Goal: Transaction & Acquisition: Purchase product/service

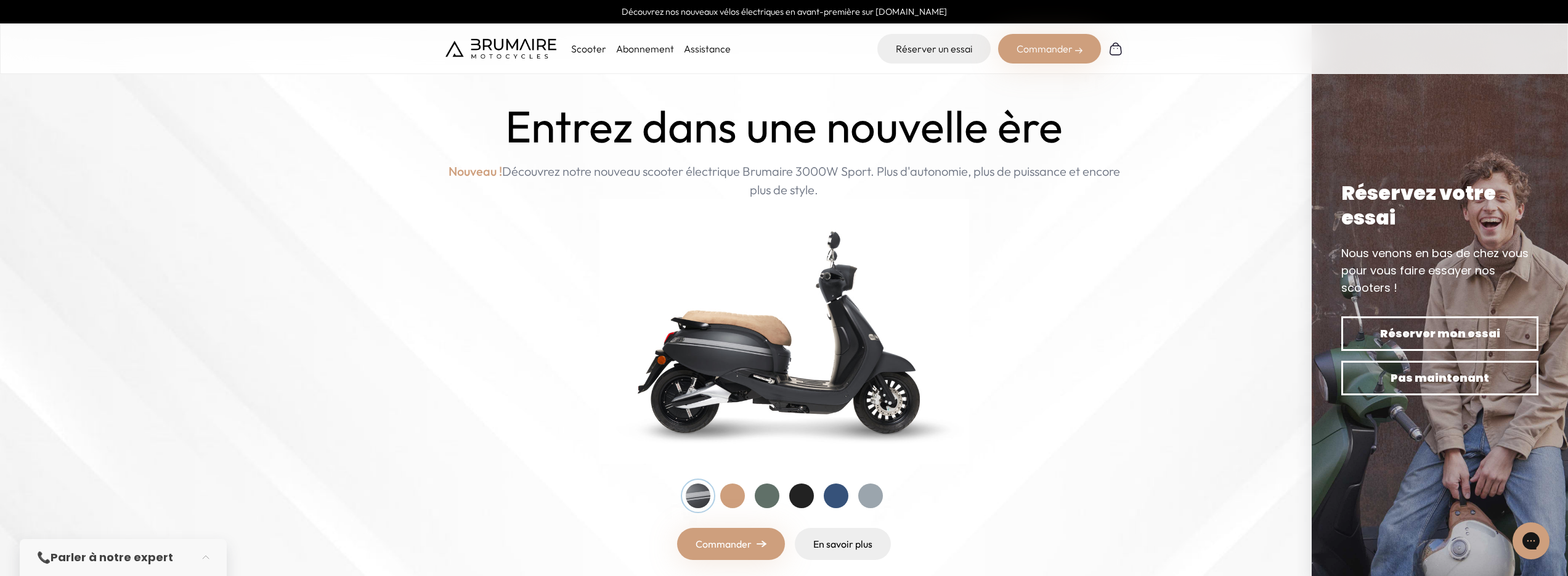
click at [1053, 55] on div "Commander" at bounding box center [1049, 49] width 103 height 30
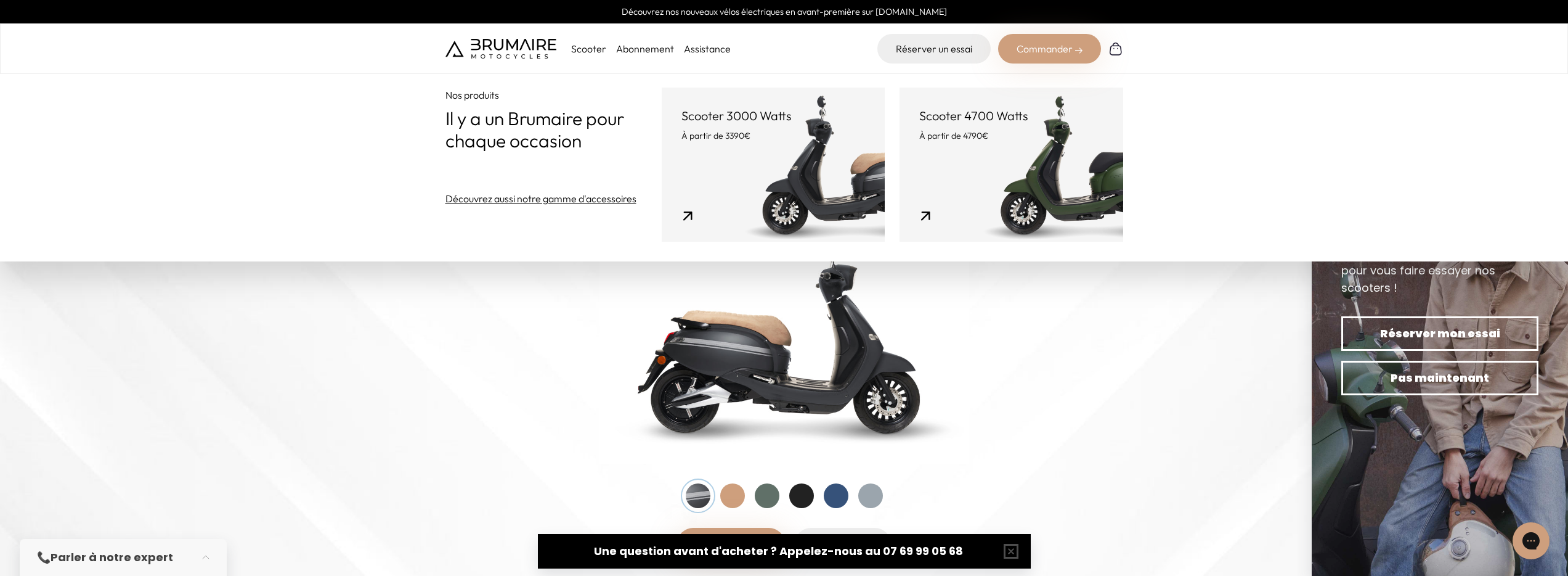
click at [776, 152] on link "Scooter 3000 Watts À partir de 3390€" at bounding box center [773, 164] width 223 height 154
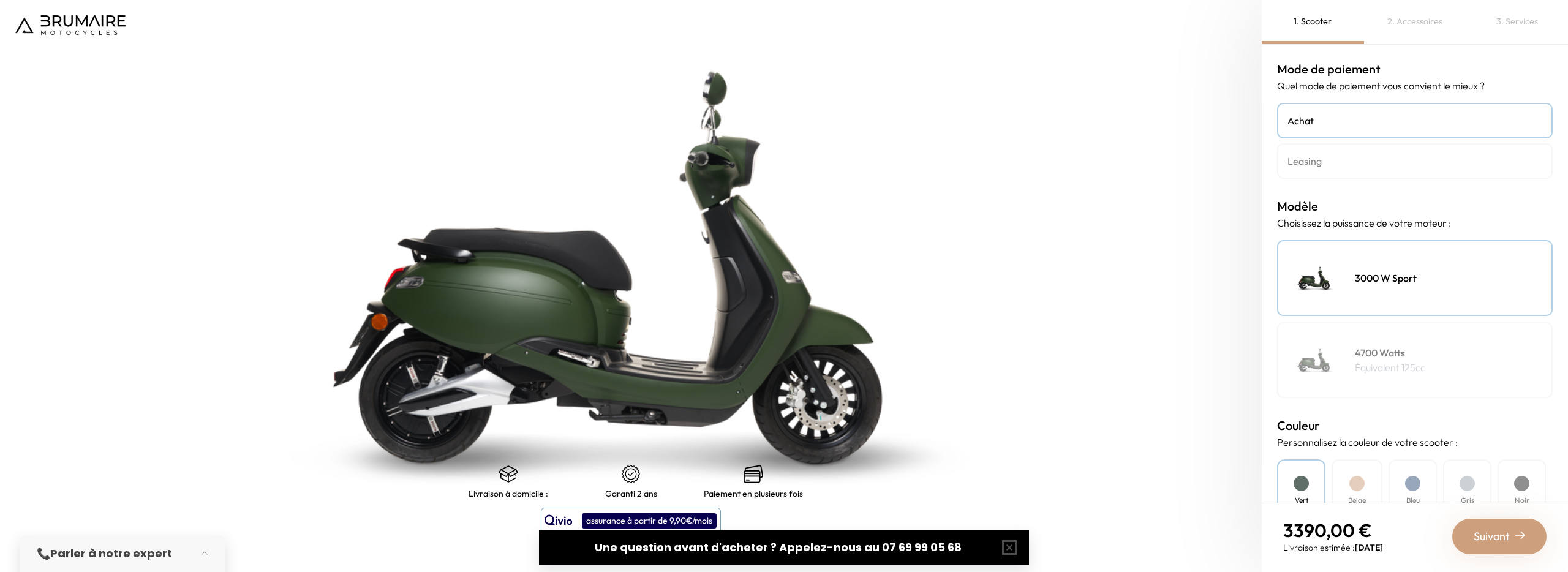
click at [1368, 474] on div "Beige" at bounding box center [1356, 490] width 51 height 63
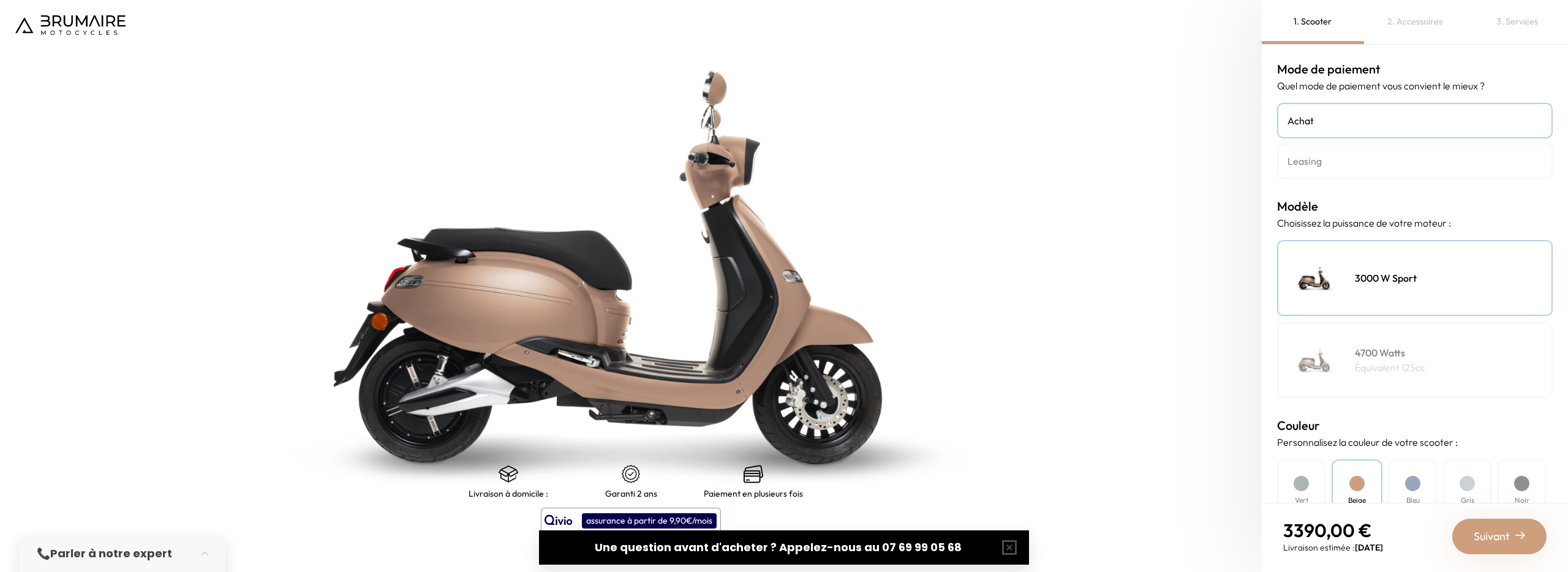
click at [1355, 345] on h4 "4700 Watts" at bounding box center [1390, 352] width 71 height 15
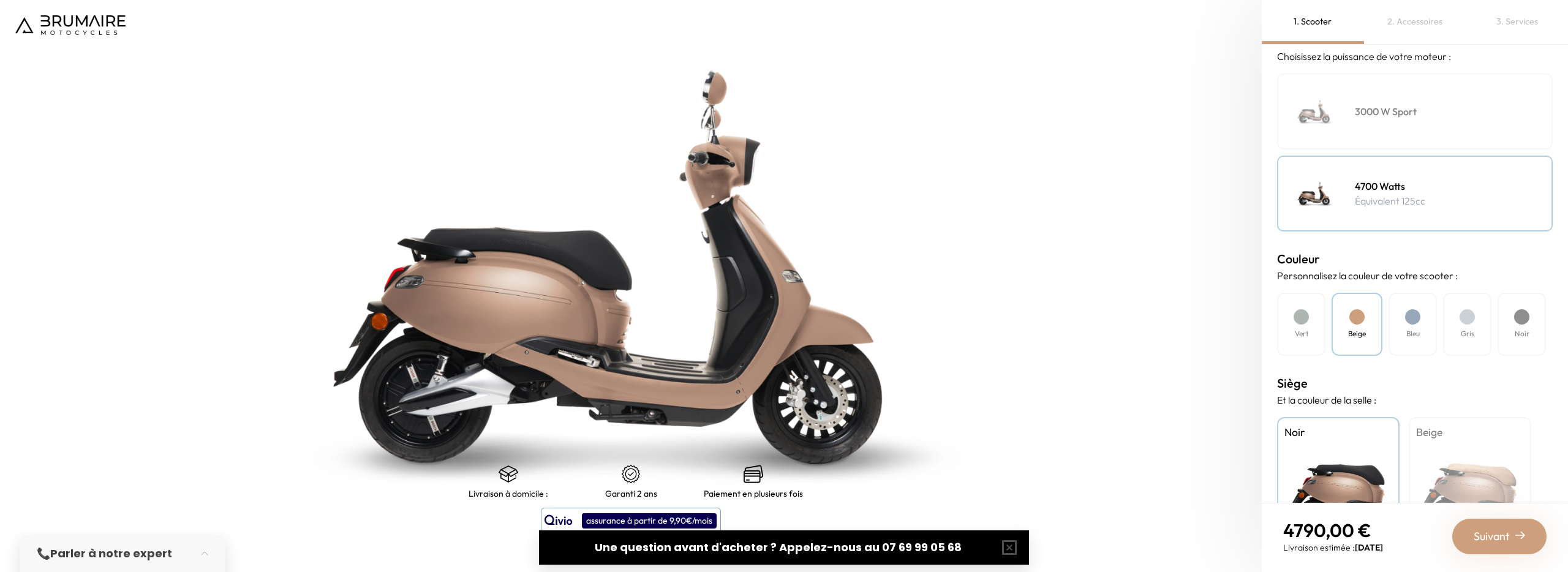
scroll to position [249, 0]
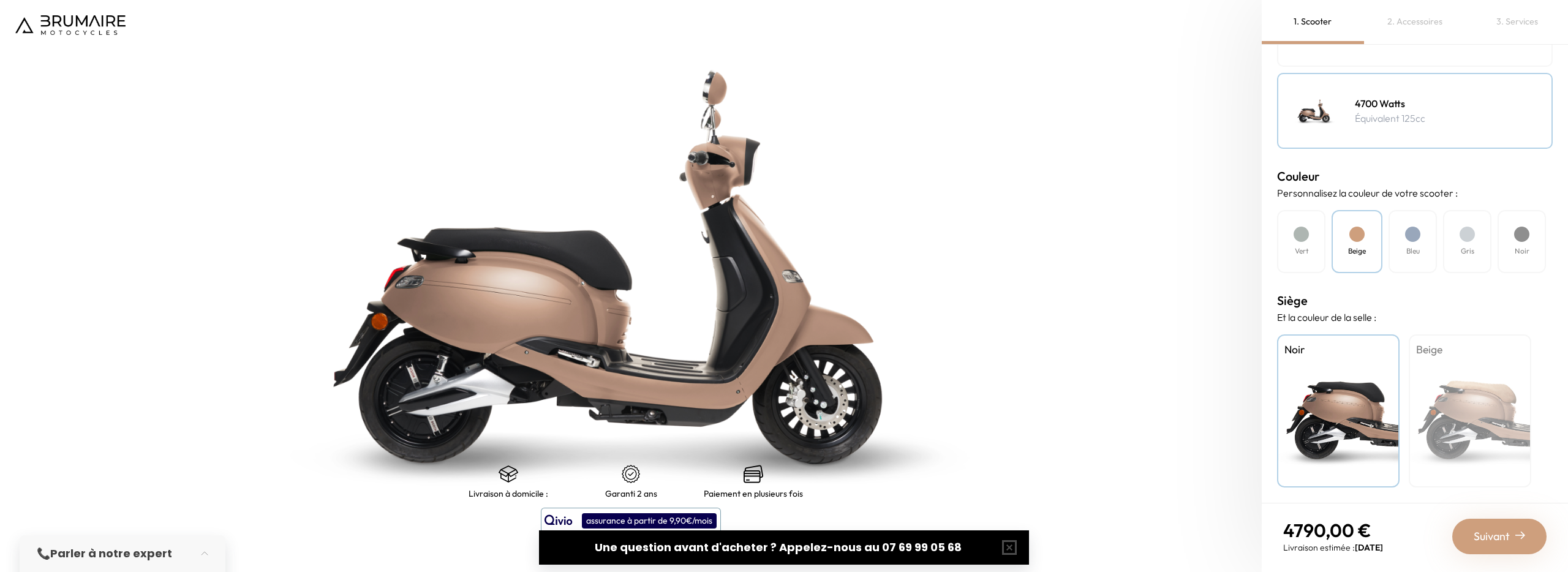
click at [1485, 414] on div "Beige" at bounding box center [1470, 410] width 123 height 153
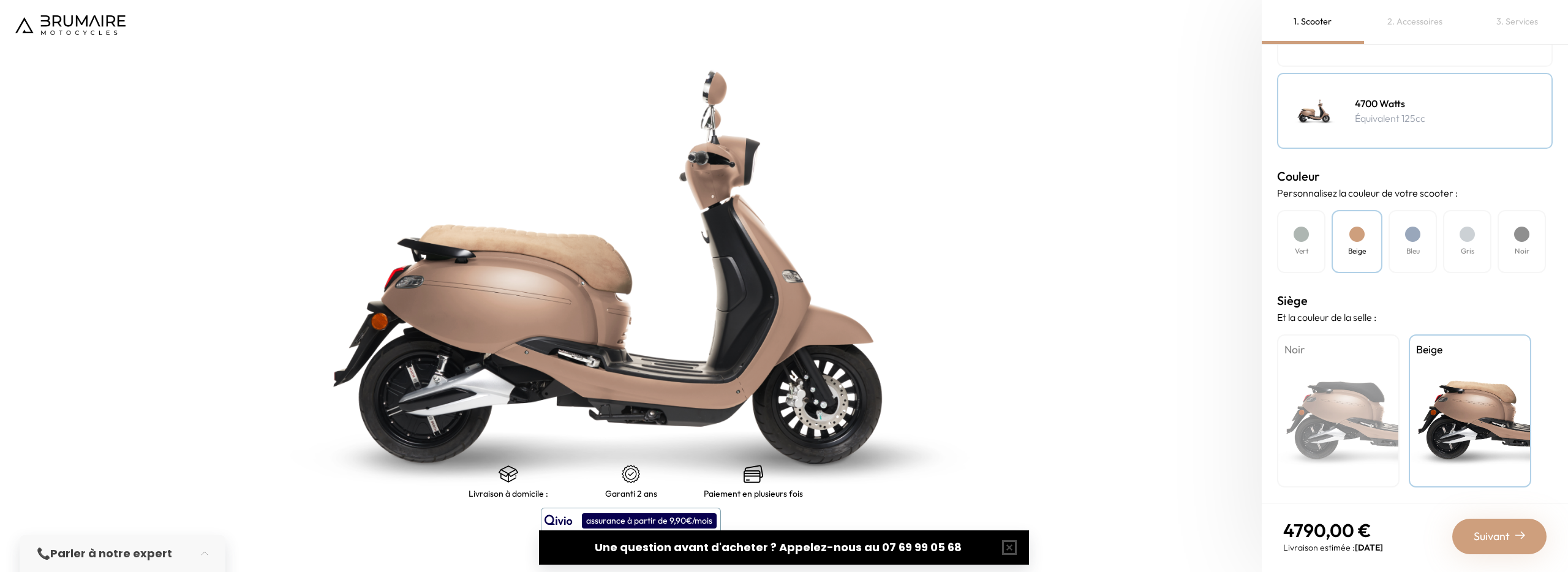
drag, startPoint x: 1477, startPoint y: 514, endPoint x: 1482, endPoint y: 520, distance: 7.8
click at [1481, 519] on nav "4790,00 € Livraison estimée : [DATE] Suivant" at bounding box center [1414, 535] width 306 height 67
click at [1500, 529] on span "Suivant" at bounding box center [1492, 536] width 36 height 17
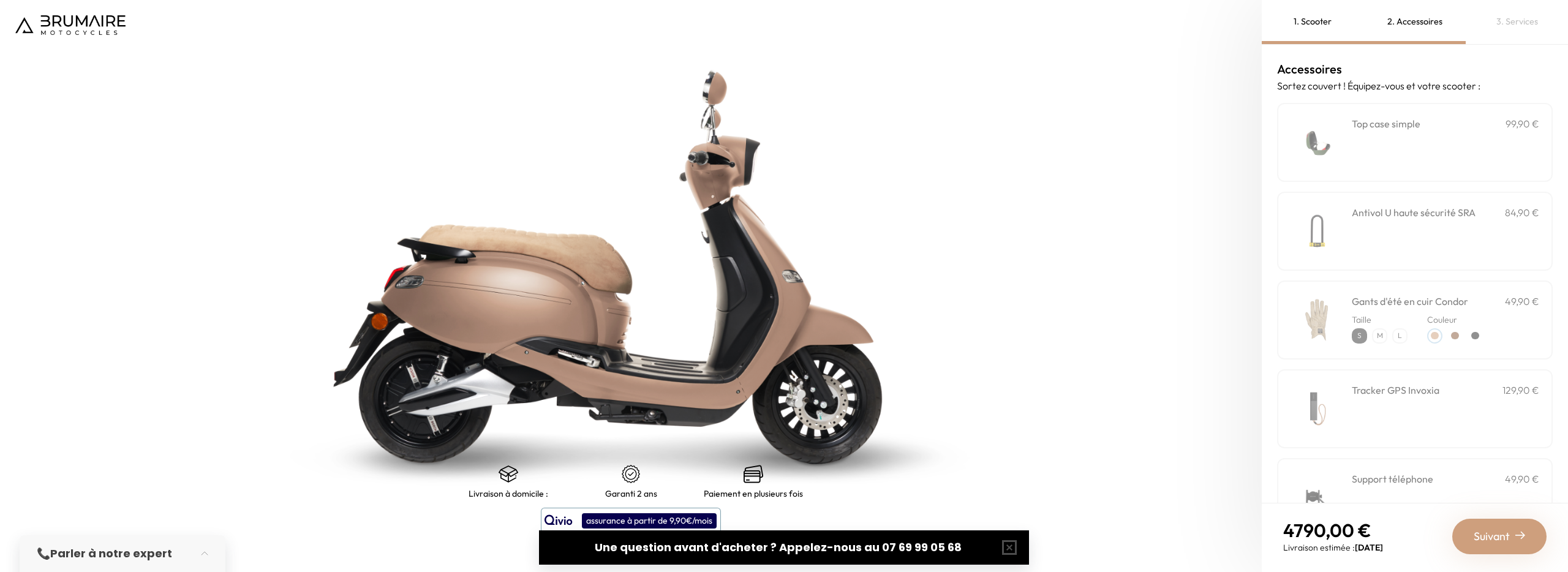
click at [1379, 148] on div "**********" at bounding box center [1445, 142] width 187 height 52
click at [1377, 156] on div "**********" at bounding box center [1445, 142] width 187 height 52
click at [1378, 162] on div "**********" at bounding box center [1445, 142] width 187 height 52
click at [1392, 300] on h3 "Gants d'été en cuir Condor" at bounding box center [1410, 301] width 116 height 15
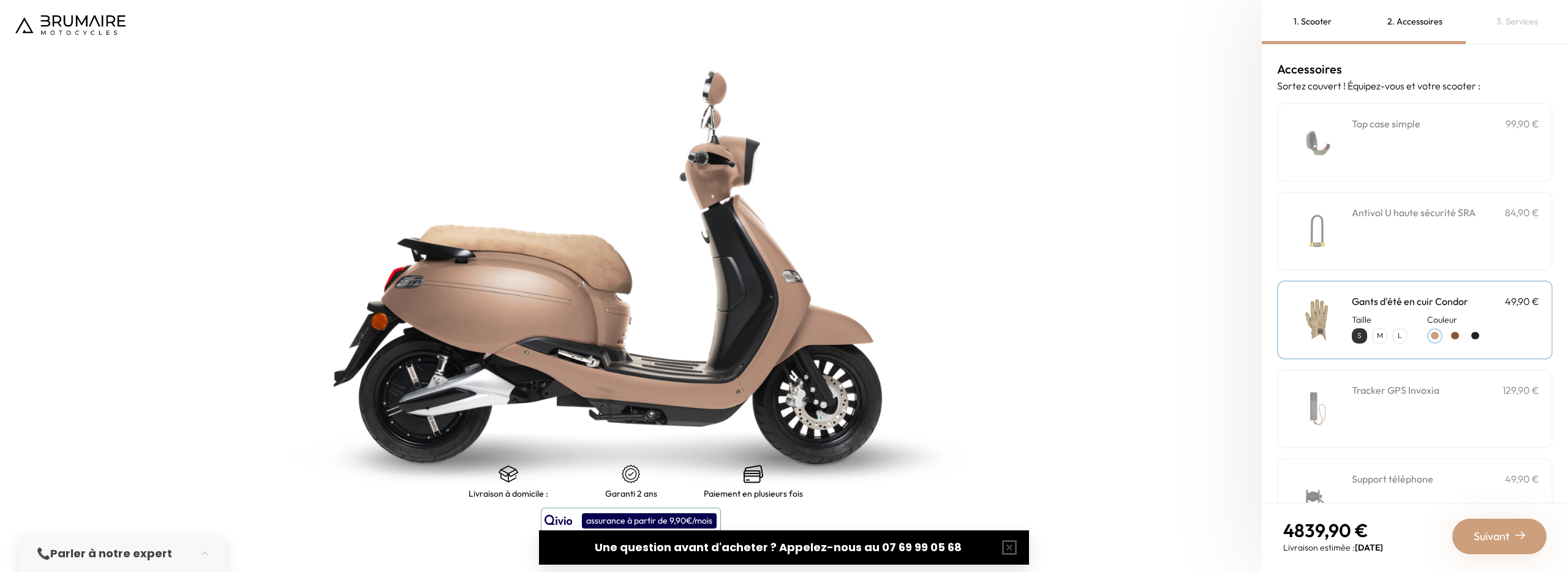
click at [1392, 300] on h3 "Gants d'été en cuir Condor" at bounding box center [1410, 301] width 116 height 15
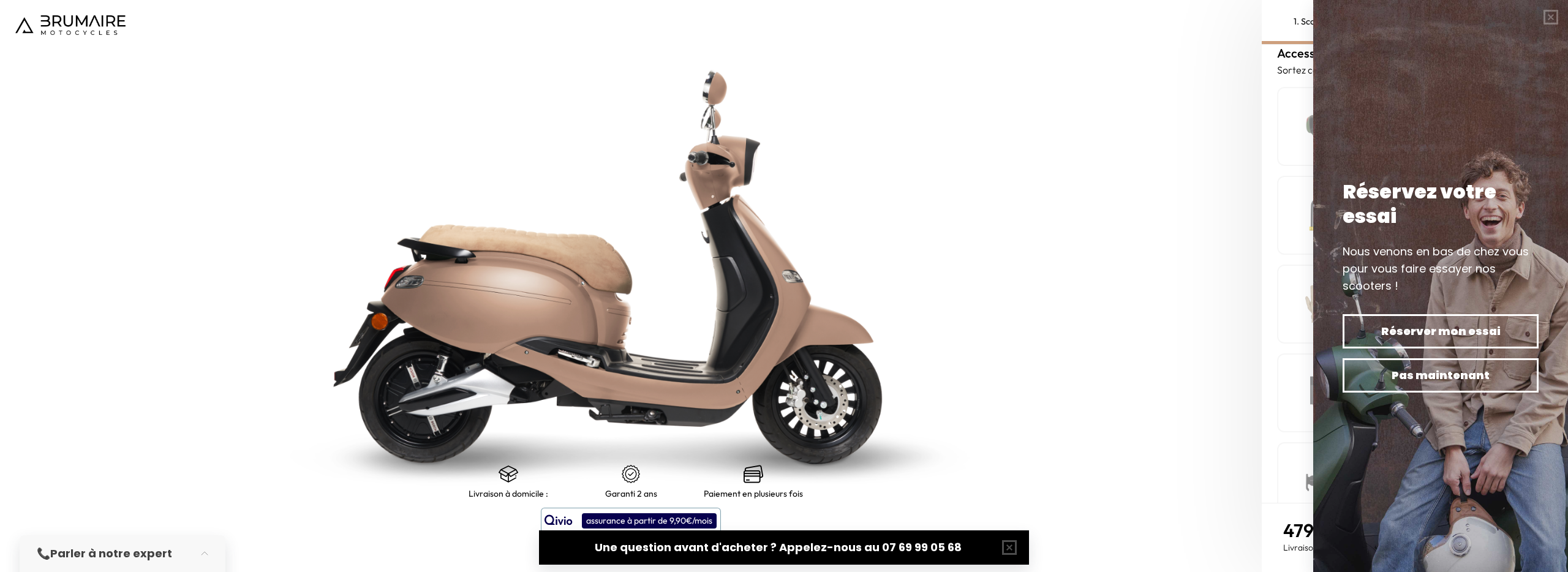
scroll to position [24, 0]
click at [1545, 21] on button "button" at bounding box center [1550, 17] width 35 height 35
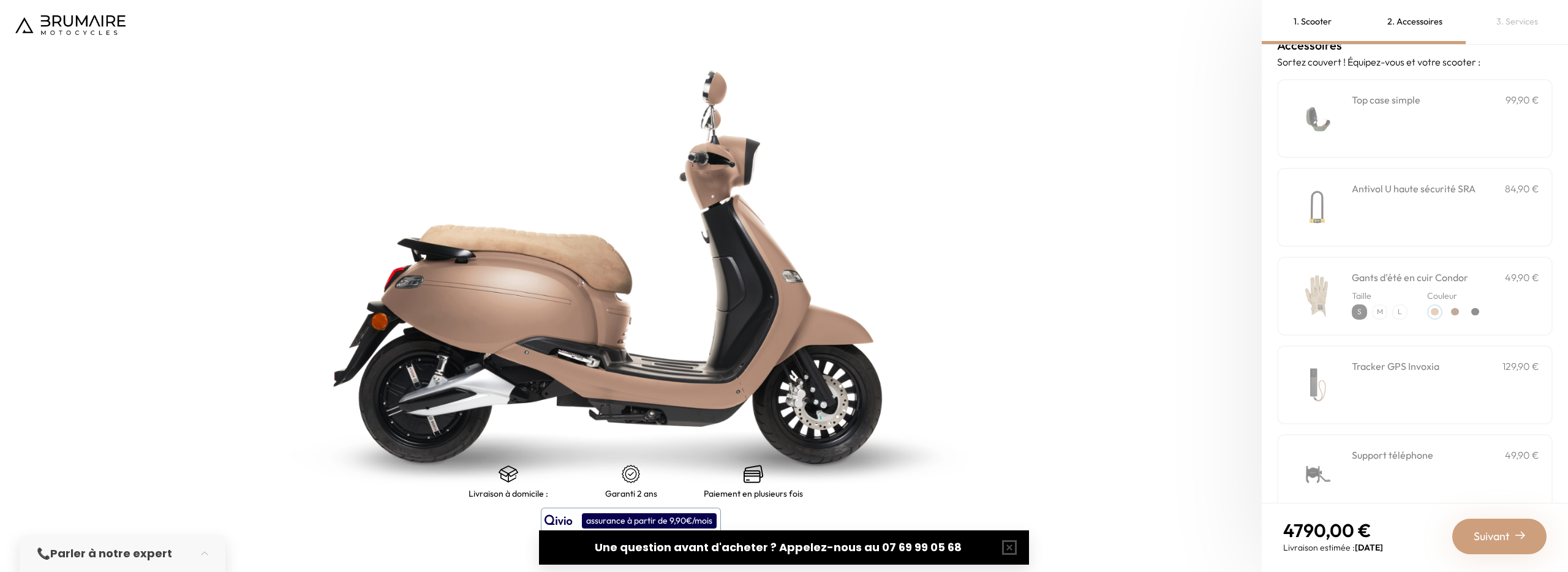
click at [1454, 382] on div "Tracker GPS Invoxia 129,90 €" at bounding box center [1445, 384] width 187 height 52
click at [1454, 381] on div "Tracker GPS Invoxia 129,90 €" at bounding box center [1445, 384] width 187 height 52
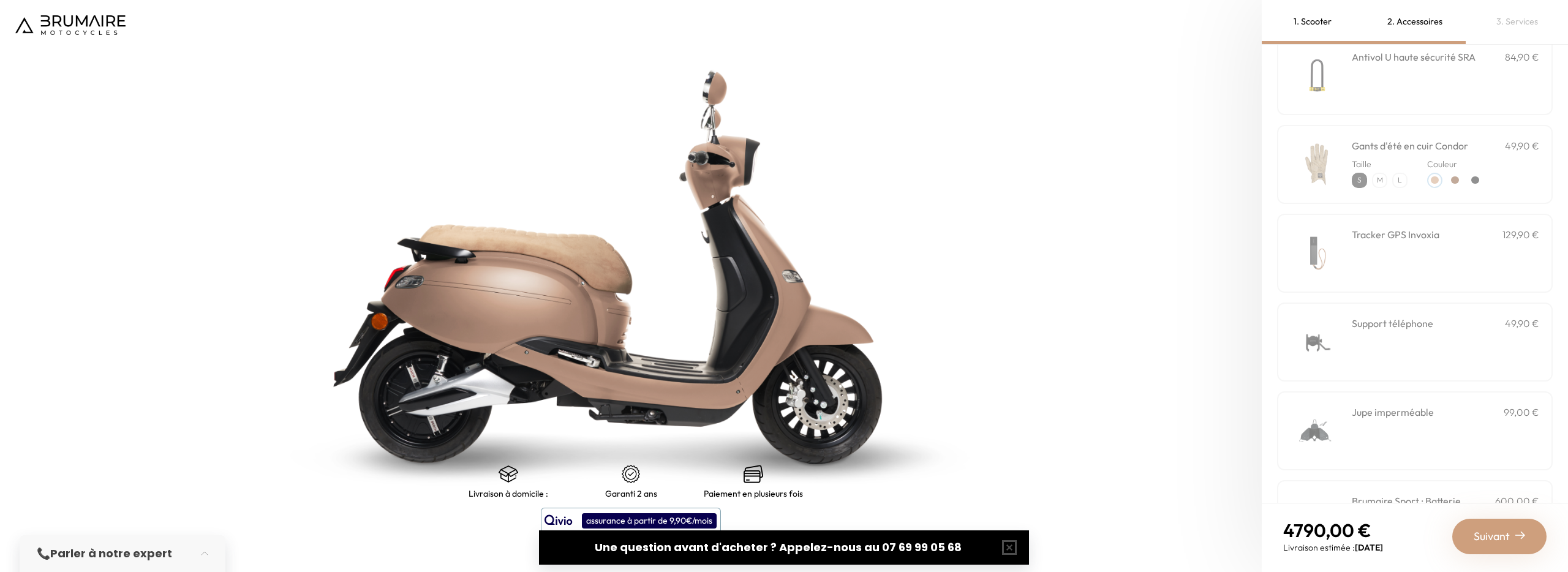
scroll to position [316, 0]
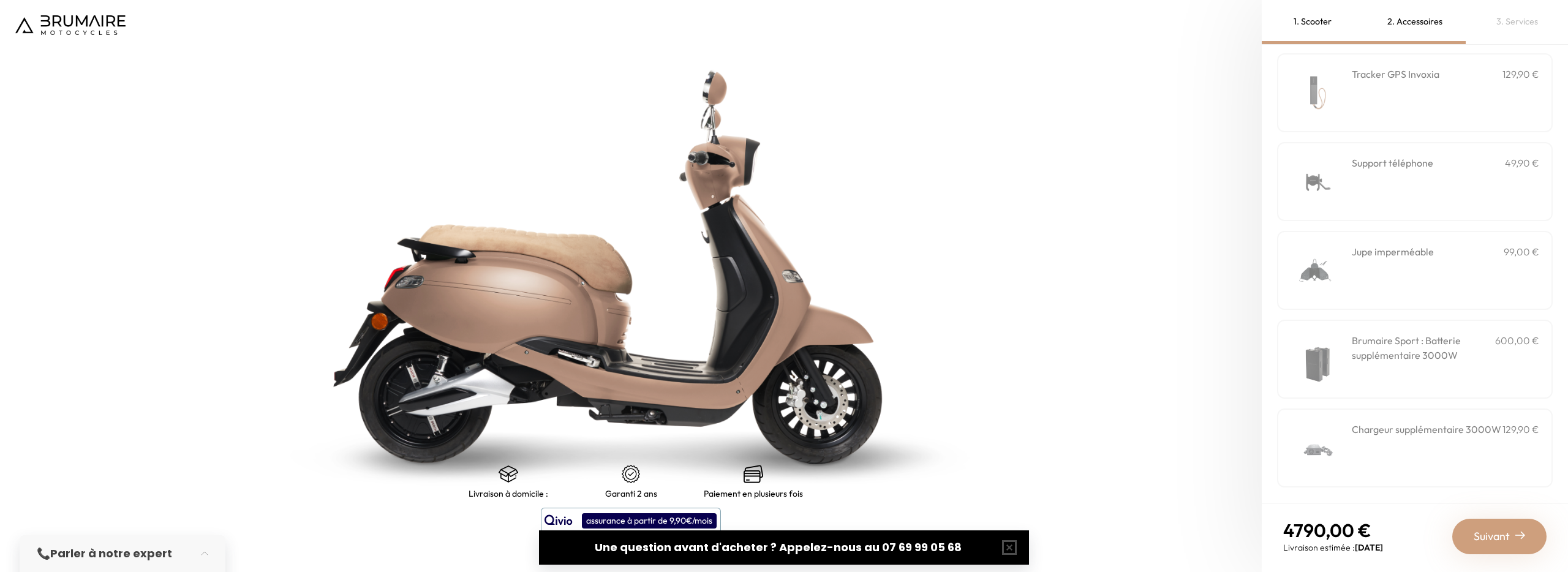
click at [1369, 270] on div "Jupe imperméable 99,00 €" at bounding box center [1445, 270] width 187 height 52
click at [1367, 371] on div "Brumaire Sport : Batterie supplémentaire 3000W 600,00 €" at bounding box center [1445, 358] width 187 height 52
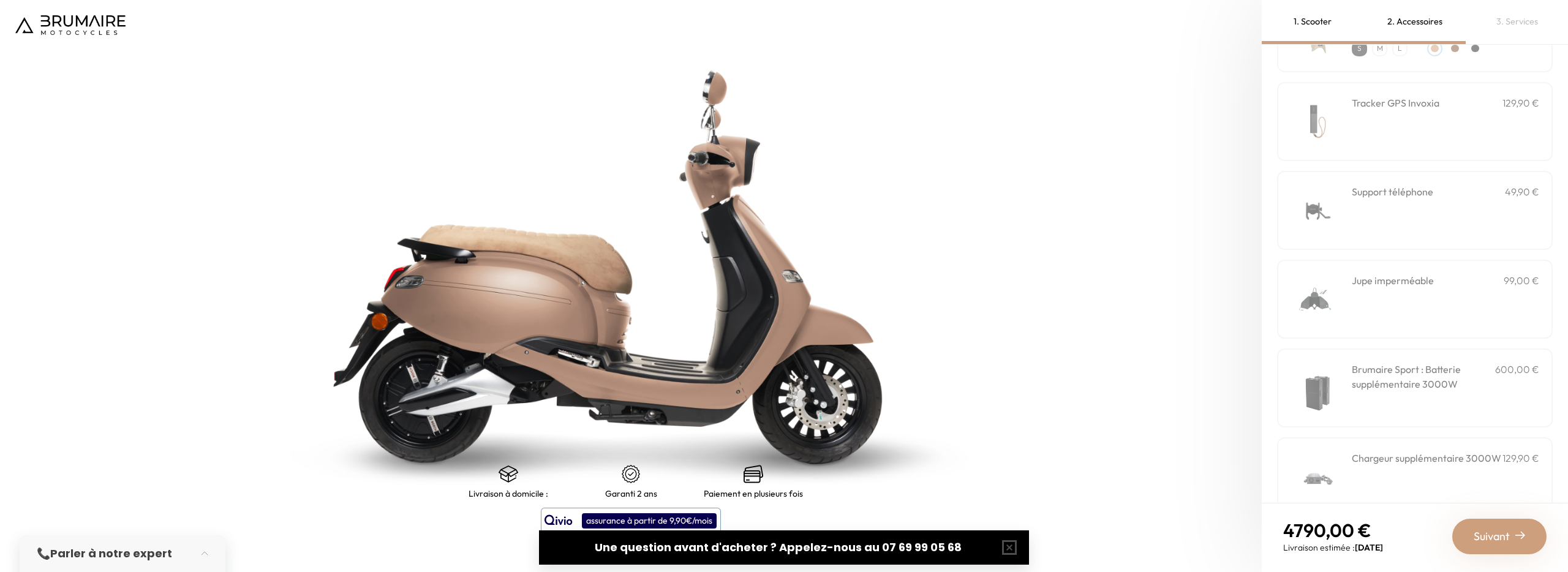
scroll to position [149, 0]
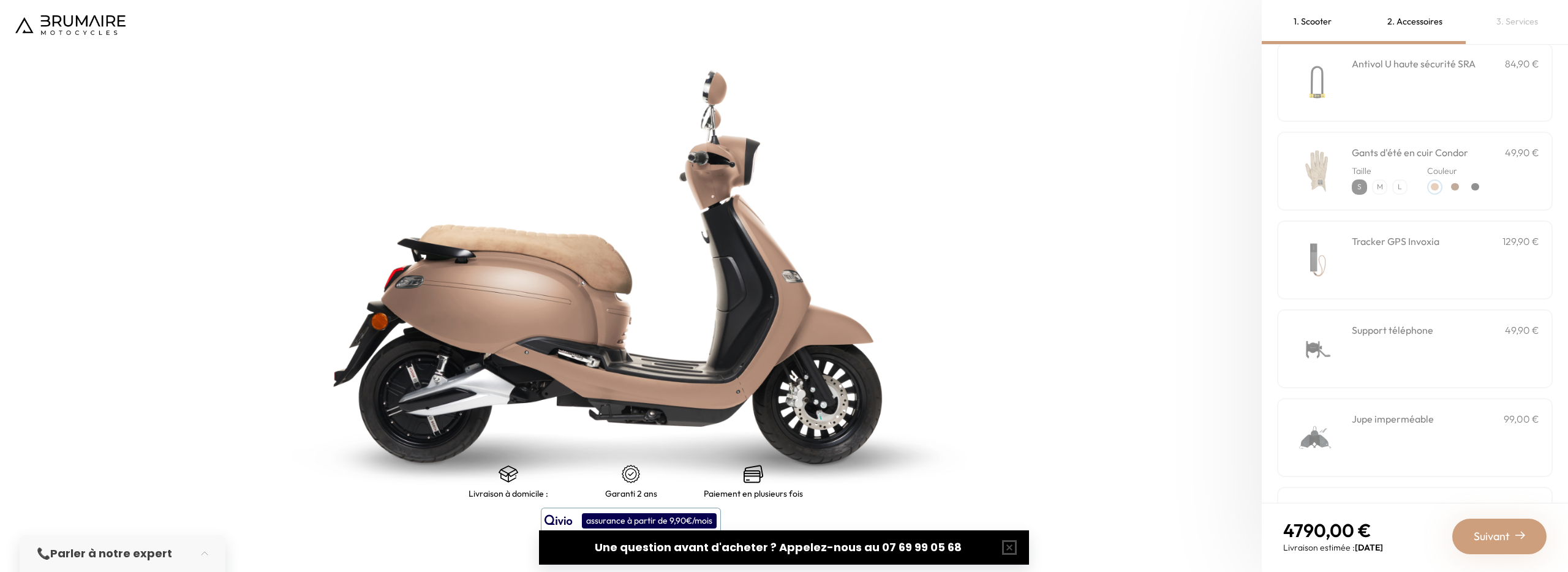
click at [1361, 265] on div "Tracker GPS Invoxia 129,90 €" at bounding box center [1445, 259] width 187 height 52
